Goal: Find specific page/section: Find specific page/section

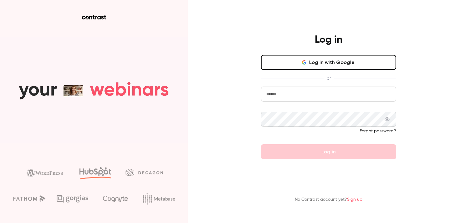
click at [313, 58] on button "Log in with Google" at bounding box center [328, 62] width 135 height 15
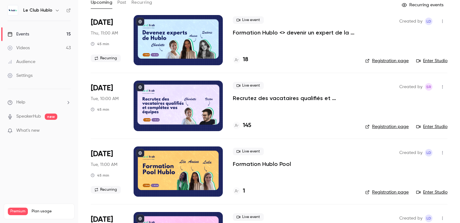
scroll to position [39, 0]
click at [264, 99] on p "Recrutez des vacataires qualifiés et complétez vos équipes" at bounding box center [294, 98] width 122 height 8
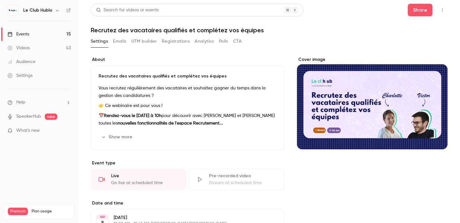
click at [116, 42] on button "Emails" at bounding box center [119, 41] width 13 height 10
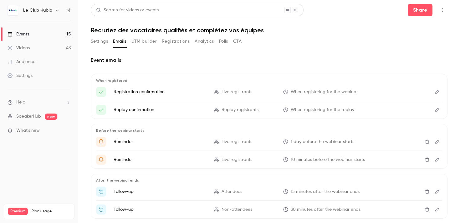
click at [97, 43] on button "Settings" at bounding box center [99, 41] width 17 height 10
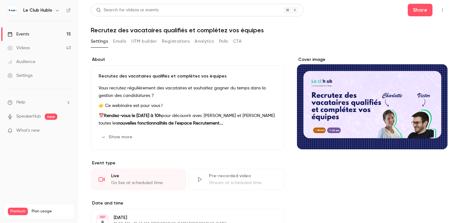
click at [119, 140] on button "Show more" at bounding box center [118, 137] width 38 height 10
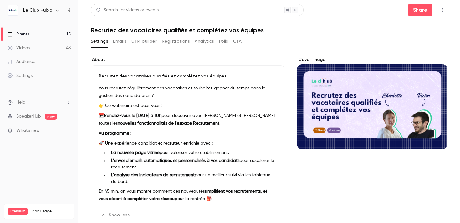
click at [57, 31] on link "Events 15" at bounding box center [39, 34] width 78 height 14
